Goal: Information Seeking & Learning: Learn about a topic

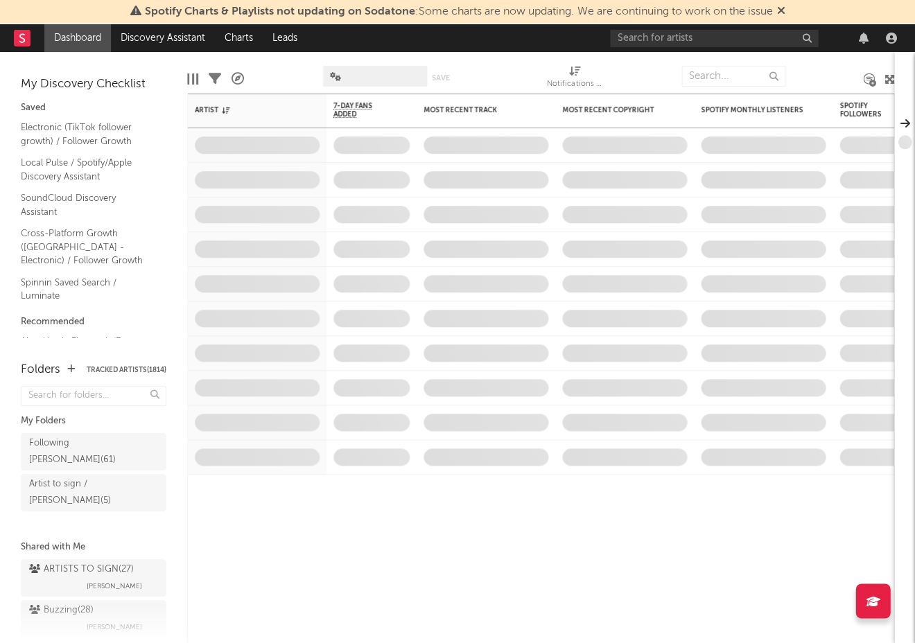
click at [707, 64] on div at bounding box center [733, 76] width 104 height 35
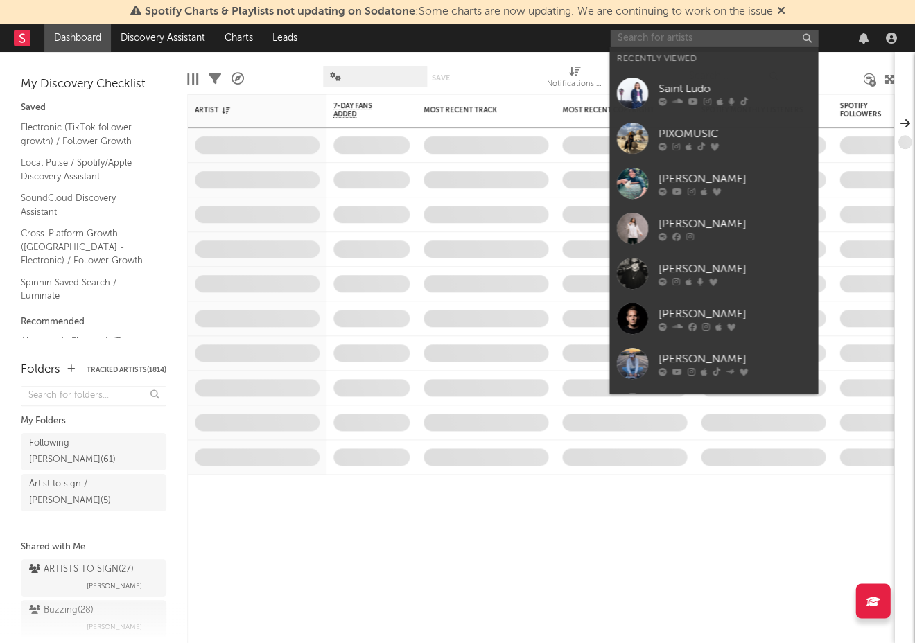
click at [697, 44] on input "text" at bounding box center [714, 38] width 208 height 17
paste input "[PERSON_NAME] Did It"
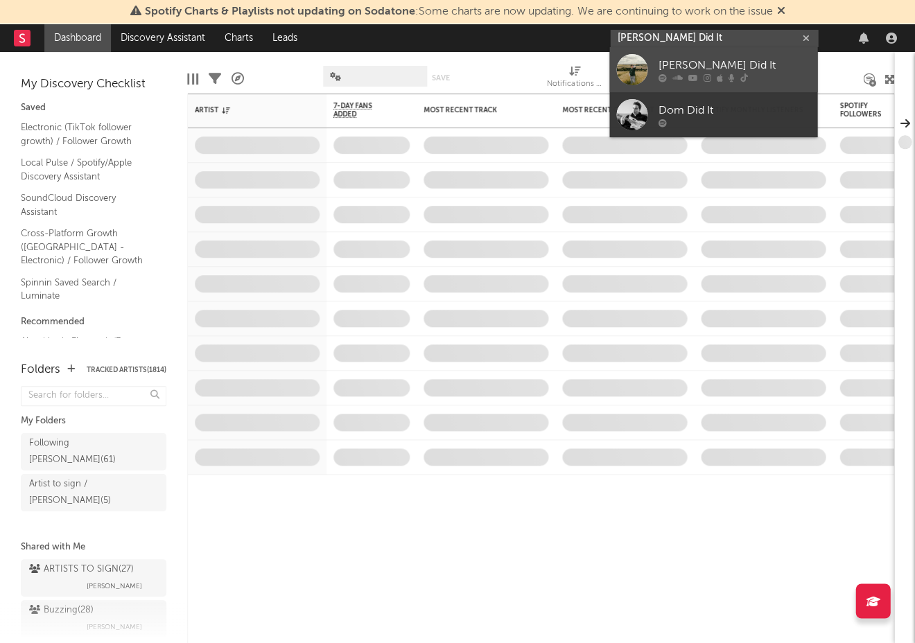
type input "[PERSON_NAME] Did It"
click at [686, 69] on div "[PERSON_NAME] Did It" at bounding box center [733, 66] width 152 height 17
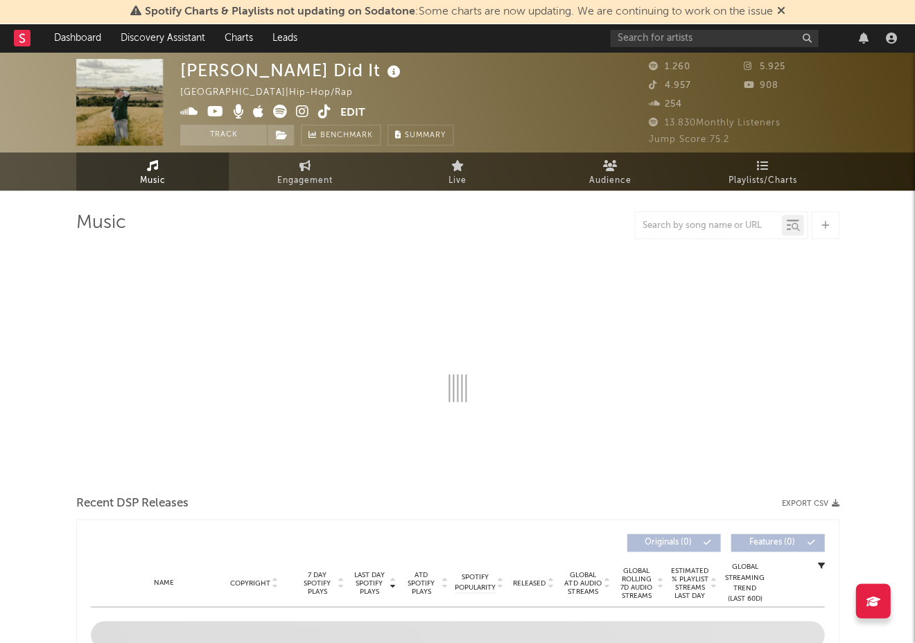
click at [384, 74] on icon at bounding box center [394, 71] width 20 height 19
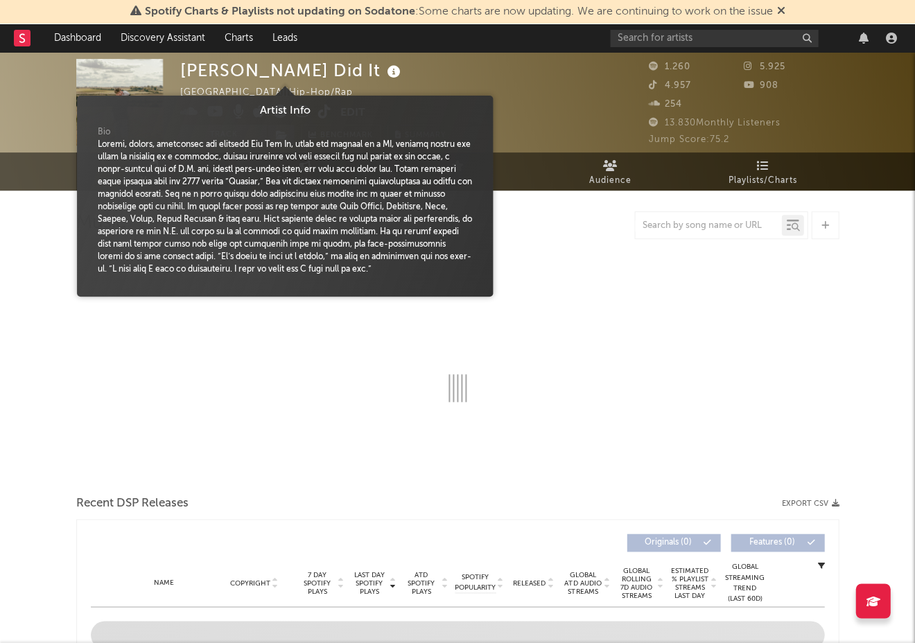
click at [384, 74] on icon at bounding box center [394, 71] width 20 height 19
select select "6m"
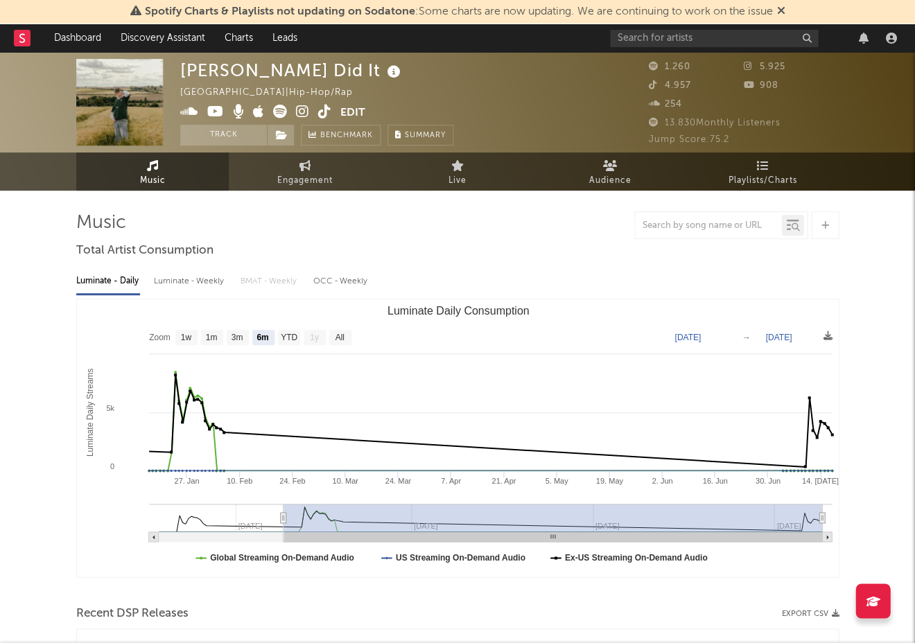
click at [192, 111] on icon at bounding box center [189, 112] width 18 height 14
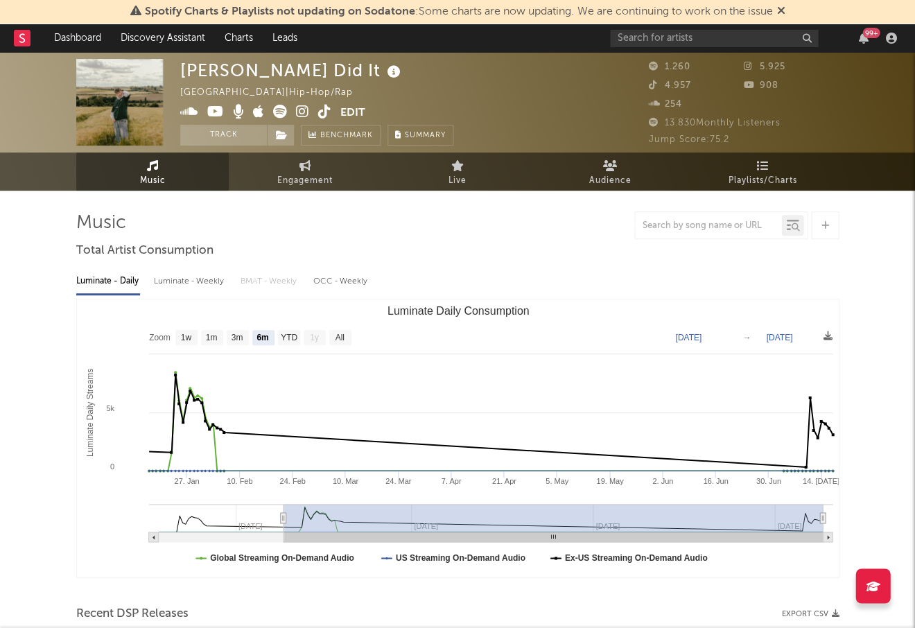
click at [322, 112] on icon at bounding box center [324, 112] width 13 height 14
click at [215, 113] on icon at bounding box center [215, 112] width 17 height 14
click at [296, 113] on icon at bounding box center [302, 112] width 13 height 14
